Goal: Transaction & Acquisition: Purchase product/service

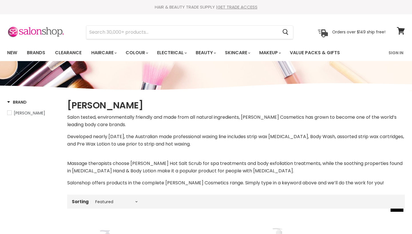
select select "manual"
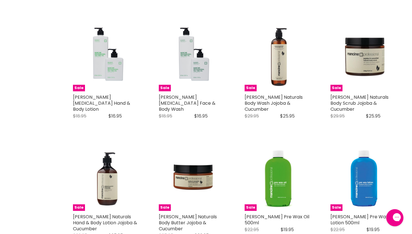
scroll to position [317, 0]
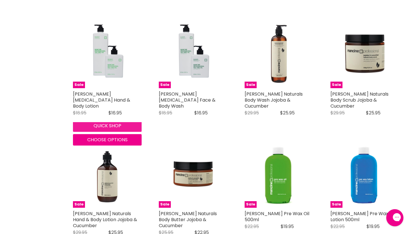
click at [109, 119] on div "Sale [PERSON_NAME] [MEDICAL_DATA] Hand & Body Lotion [PERSON_NAME] Original Pri…" at bounding box center [107, 83] width 80 height 138
click at [107, 122] on button "Quick shop" at bounding box center [107, 125] width 69 height 11
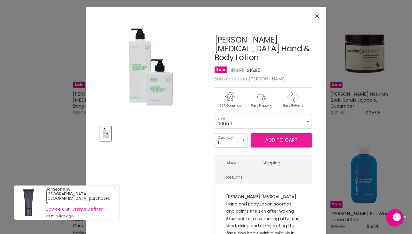
click at [272, 137] on span "Add to cart" at bounding box center [281, 140] width 32 height 7
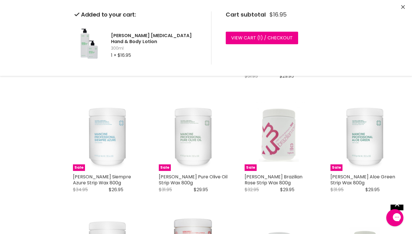
scroll to position [834, 0]
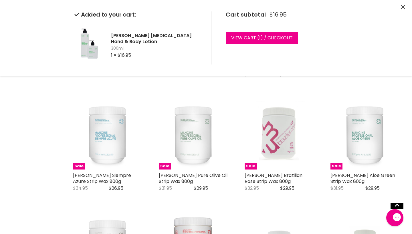
click at [353, 190] on div "Sale [PERSON_NAME] Body Wash [PERSON_NAME] Original Price $16.95 Current Price …" at bounding box center [235, 83] width 337 height 1401
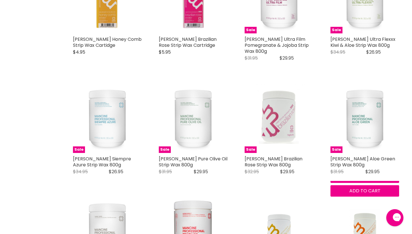
scroll to position [841, 0]
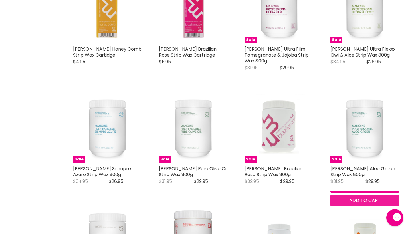
click at [380, 198] on span "Add to cart" at bounding box center [364, 201] width 31 height 7
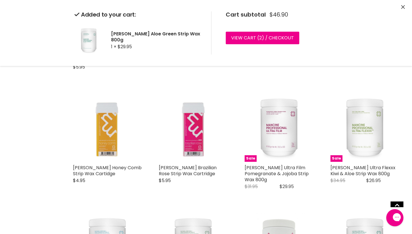
scroll to position [721, 0]
click at [376, 191] on div "Sale [PERSON_NAME] Ultra Flexxx Kiwi & Aloe Strip Wax 800g [PERSON_NAME] Origin…" at bounding box center [364, 145] width 80 height 114
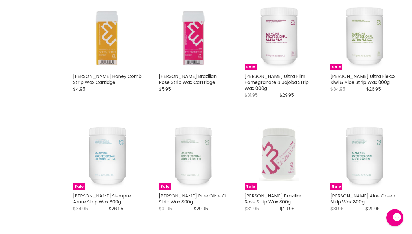
scroll to position [825, 0]
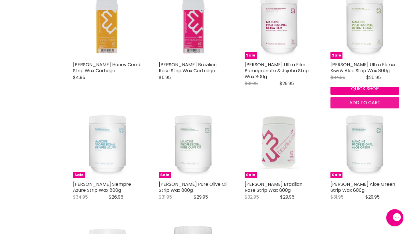
click at [376, 99] on span "Add to cart" at bounding box center [364, 102] width 31 height 7
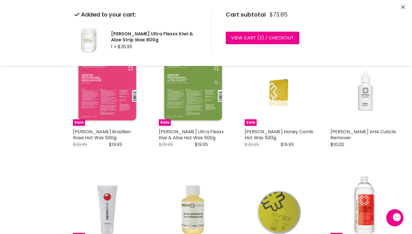
scroll to position [1232, 0]
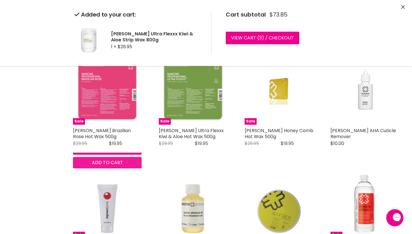
click at [114, 160] on span "Add to cart" at bounding box center [107, 163] width 31 height 7
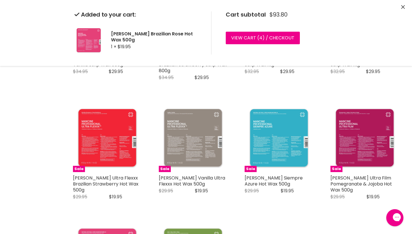
scroll to position [1044, 0]
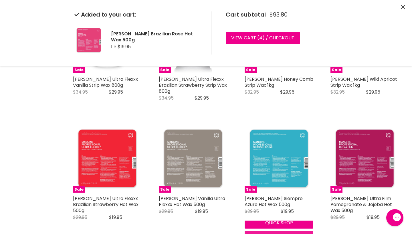
click at [298, 209] on div "Sale [PERSON_NAME] Siempre Azure Hot Wax 500g [PERSON_NAME] Original Price $29.…" at bounding box center [279, 184] width 80 height 130
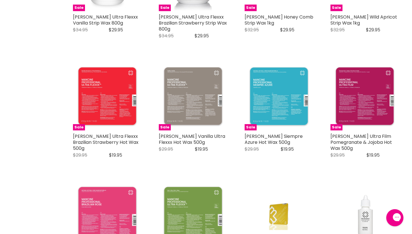
scroll to position [1106, 0]
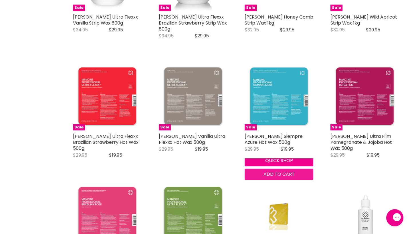
click at [293, 169] on button "Add to cart" at bounding box center [278, 174] width 69 height 11
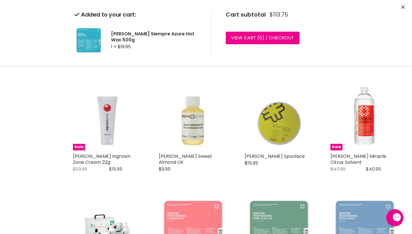
scroll to position [1321, 0]
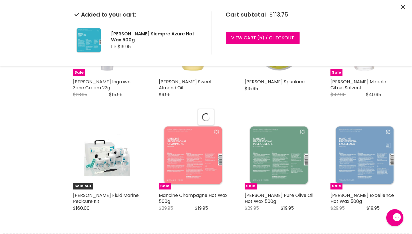
select select "manual"
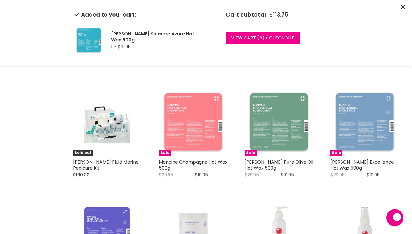
scroll to position [1432, 0]
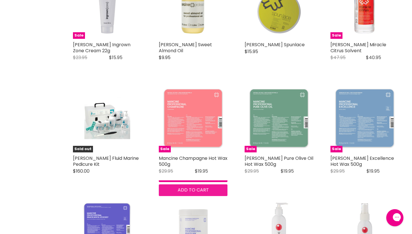
click at [205, 187] on span "Add to cart" at bounding box center [193, 190] width 31 height 7
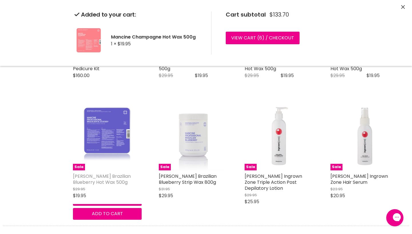
scroll to position [1532, 0]
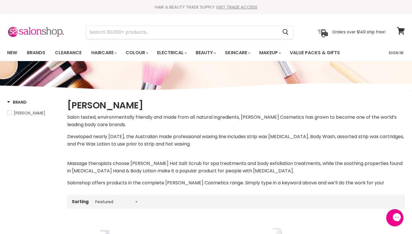
scroll to position [0, 0]
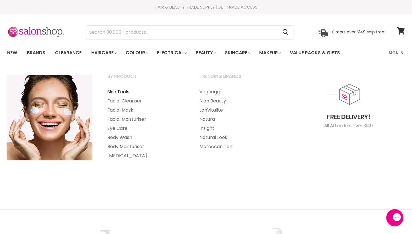
click at [113, 91] on link "Skin Tools" at bounding box center [145, 91] width 91 height 9
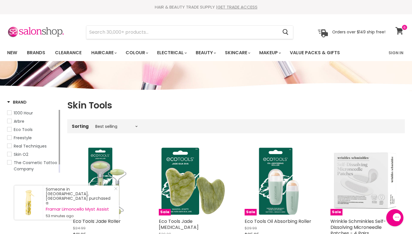
click at [403, 28] on span at bounding box center [404, 27] width 6 height 6
